Goal: Transaction & Acquisition: Obtain resource

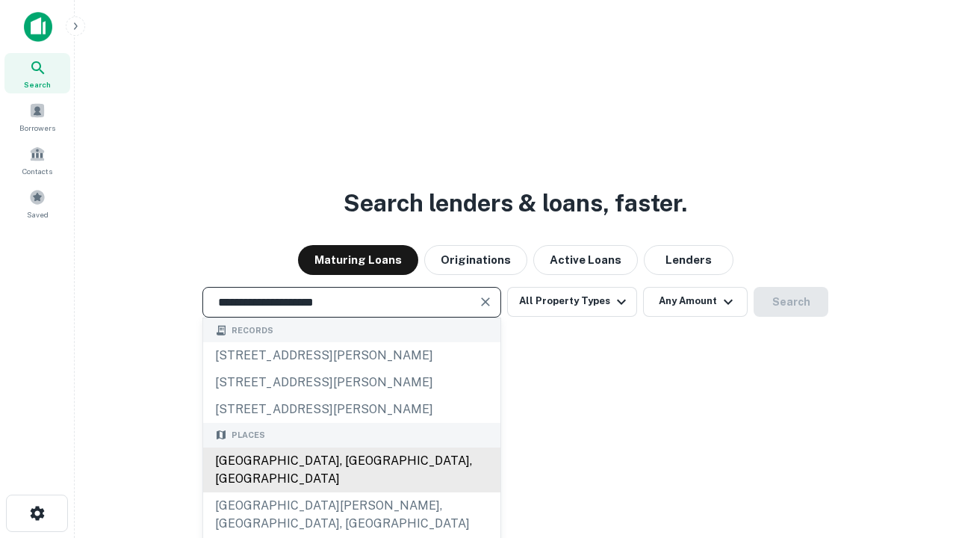
click at [351, 492] on div "[GEOGRAPHIC_DATA], [GEOGRAPHIC_DATA], [GEOGRAPHIC_DATA]" at bounding box center [351, 469] width 297 height 45
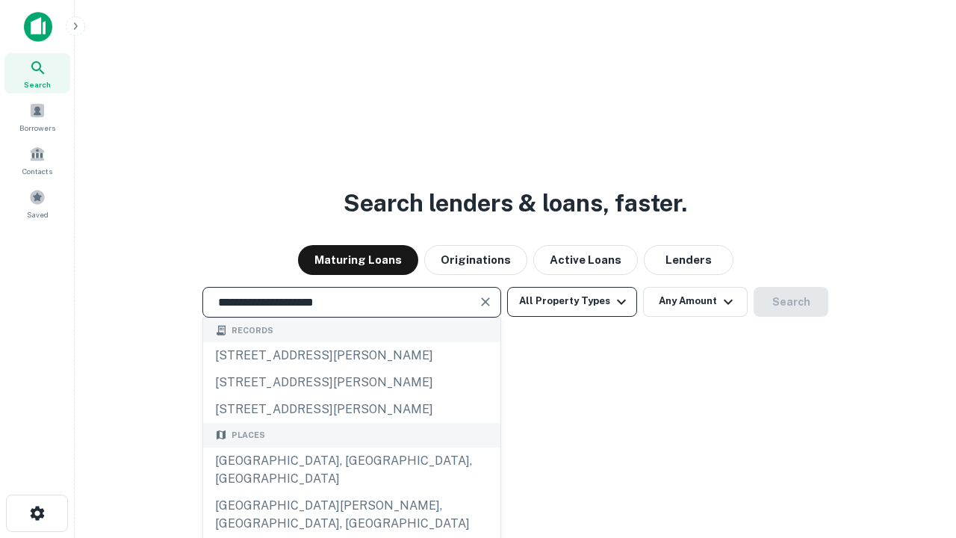
type input "**********"
click at [572, 301] on button "All Property Types" at bounding box center [572, 302] width 130 height 30
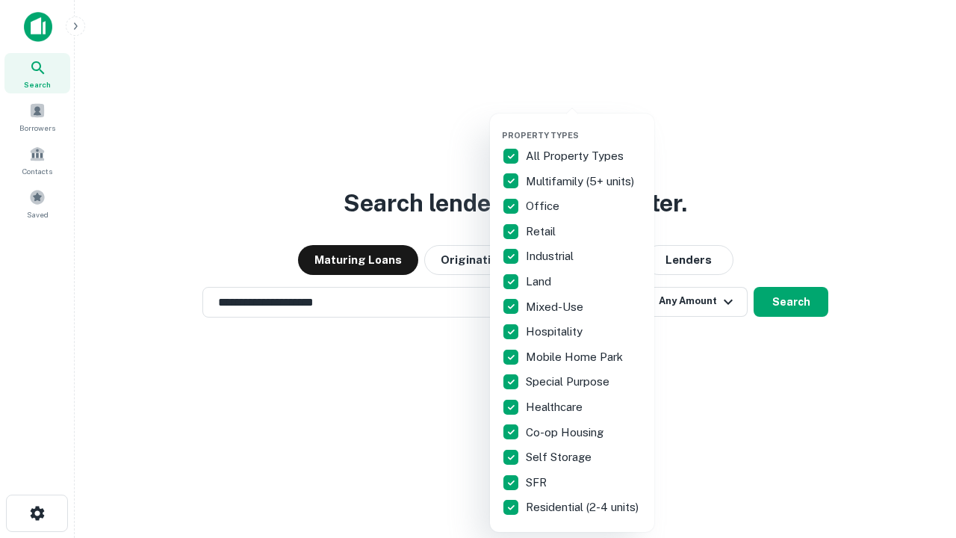
click at [584, 125] on button "button" at bounding box center [584, 125] width 164 height 1
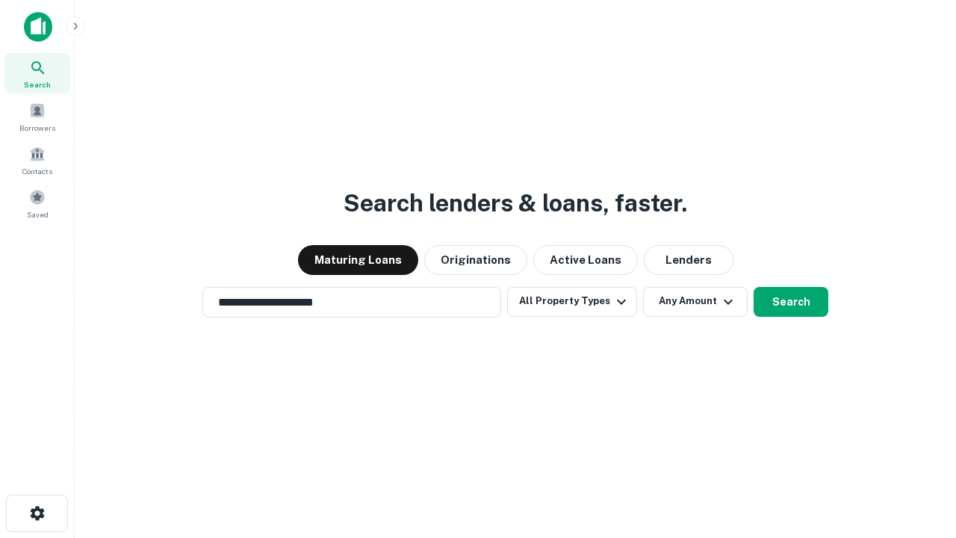
scroll to position [23, 0]
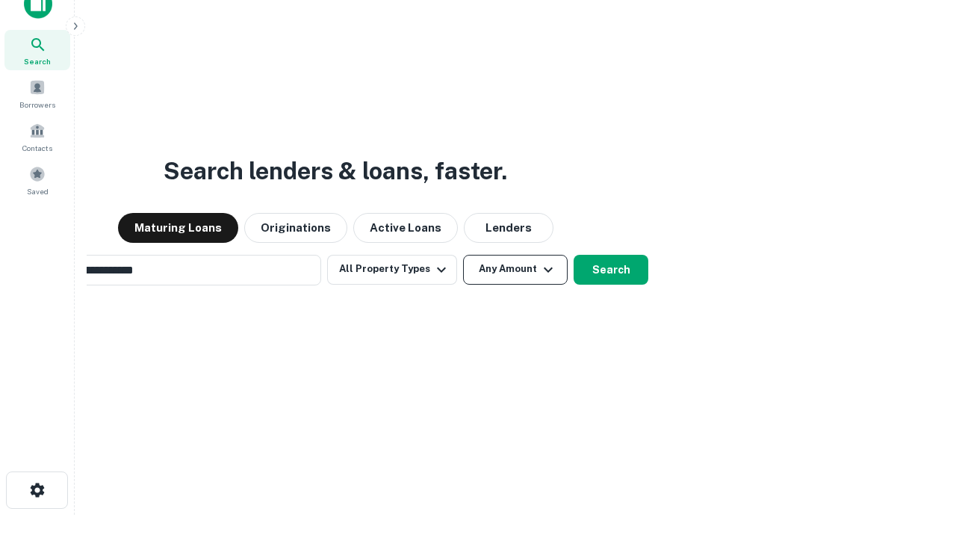
click at [463, 255] on button "Any Amount" at bounding box center [515, 270] width 105 height 30
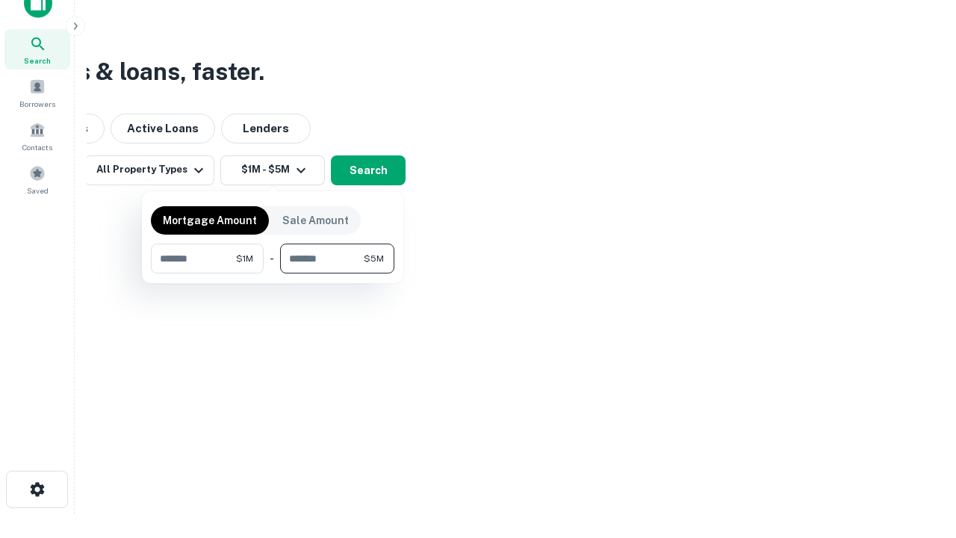
type input "*******"
click at [273, 273] on button "button" at bounding box center [273, 273] width 244 height 1
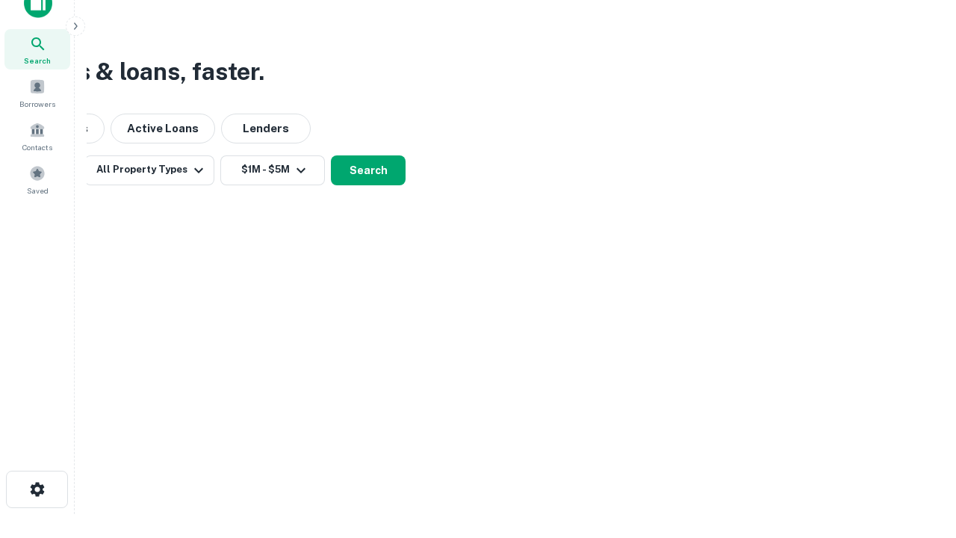
scroll to position [9, 276]
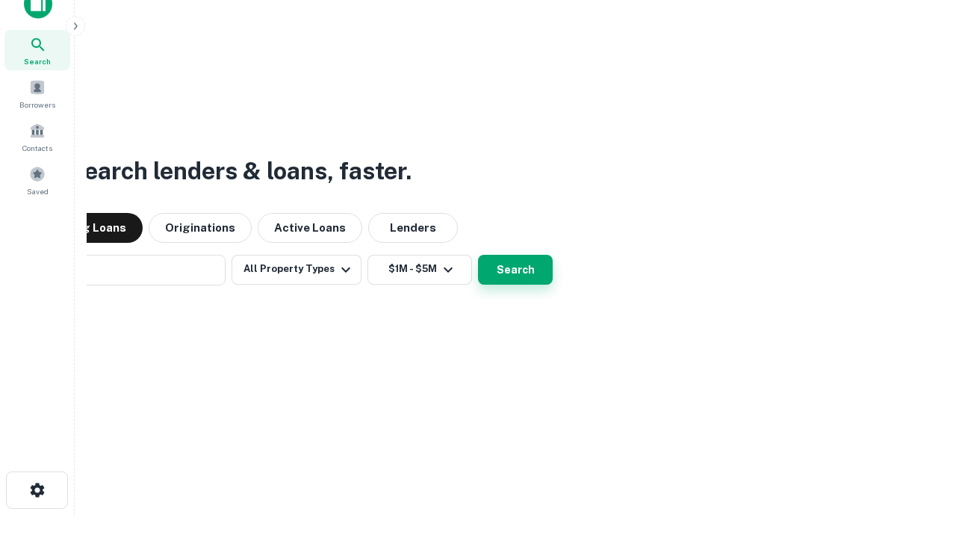
click at [478, 255] on button "Search" at bounding box center [515, 270] width 75 height 30
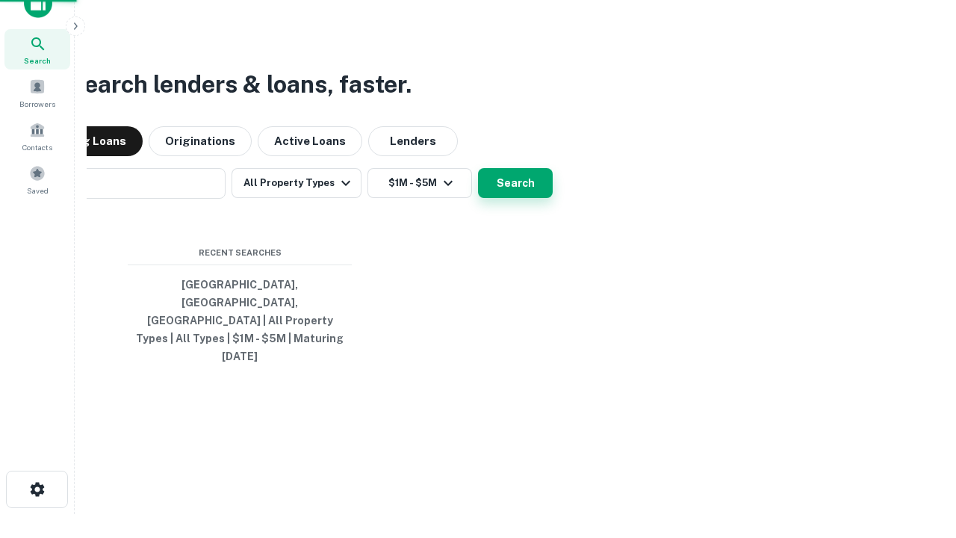
scroll to position [40, 423]
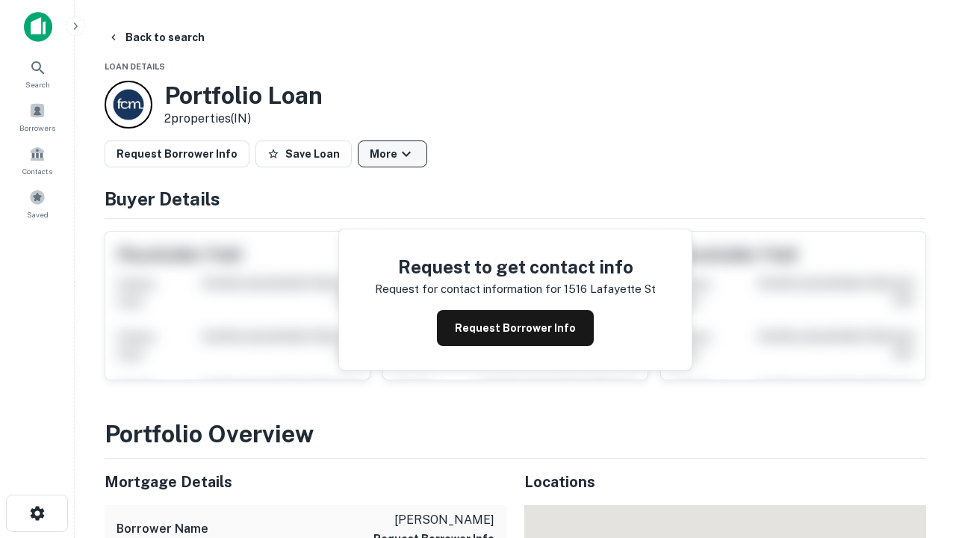
click at [392, 154] on button "More" at bounding box center [392, 153] width 69 height 27
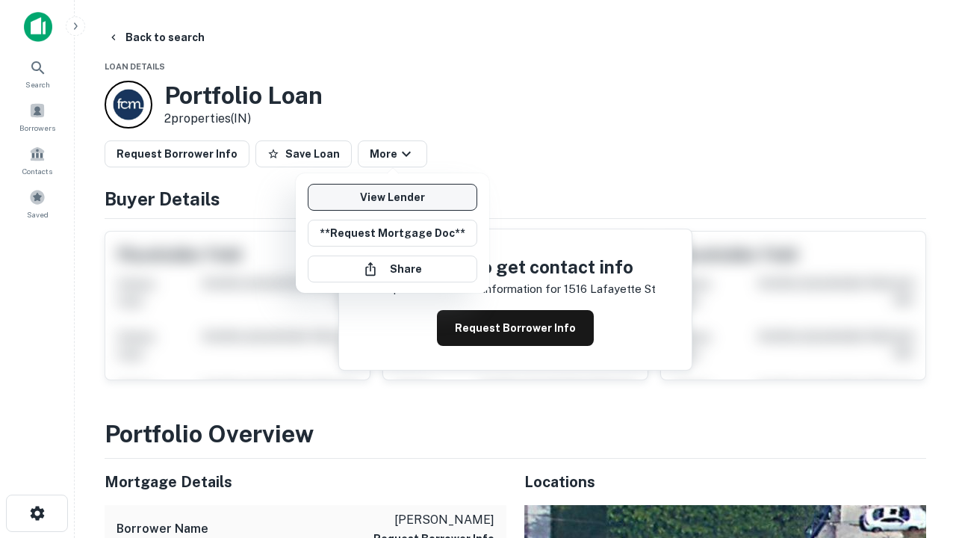
click at [392, 197] on link "View Lender" at bounding box center [393, 197] width 170 height 27
